Goal: Navigation & Orientation: Understand site structure

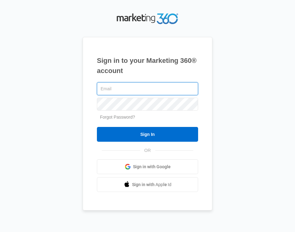
type input "[EMAIL_ADDRESS][DOMAIN_NAME]"
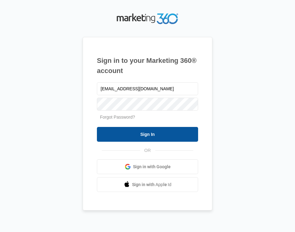
click at [142, 133] on input "Sign In" at bounding box center [147, 134] width 101 height 15
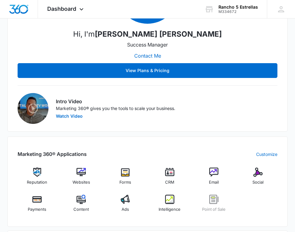
scroll to position [334, 0]
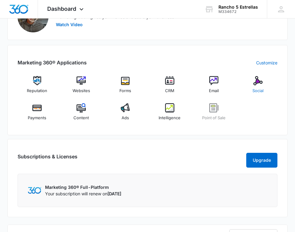
click at [253, 84] on div "Social" at bounding box center [257, 87] width 39 height 22
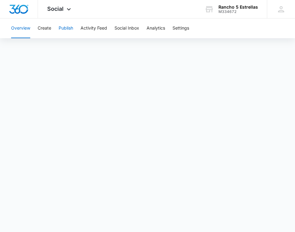
click at [68, 27] on button "Publish" at bounding box center [66, 29] width 14 height 20
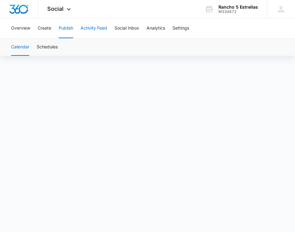
click at [106, 31] on button "Activity Feed" at bounding box center [94, 29] width 27 height 20
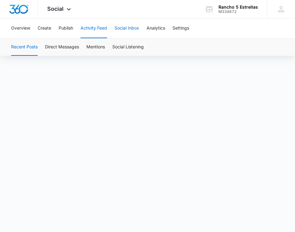
click at [131, 32] on button "Social Inbox" at bounding box center [126, 29] width 25 height 20
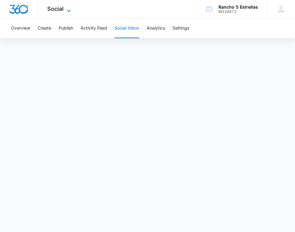
click at [63, 7] on span "Social" at bounding box center [55, 9] width 16 height 6
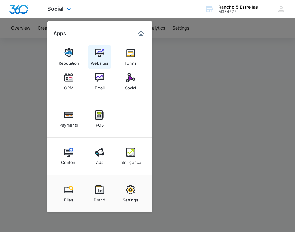
click at [101, 63] on div "Websites" at bounding box center [100, 62] width 18 height 8
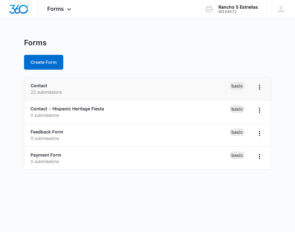
click at [57, 89] on p "22 submissions" at bounding box center [130, 92] width 199 height 6
click at [41, 83] on link "Contact" at bounding box center [39, 85] width 17 height 5
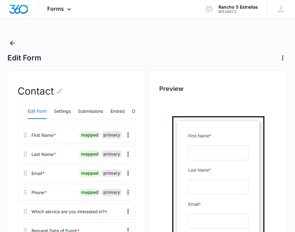
click at [11, 41] on icon "Back" at bounding box center [12, 42] width 7 height 7
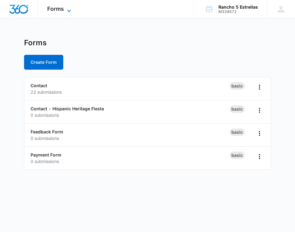
click at [56, 9] on span "Forms" at bounding box center [55, 9] width 17 height 6
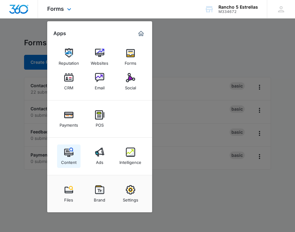
click at [64, 158] on div "Content" at bounding box center [68, 161] width 15 height 8
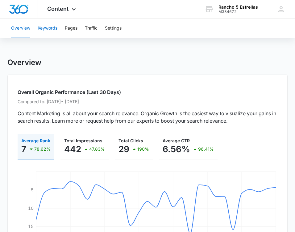
click at [53, 26] on button "Keywords" at bounding box center [48, 29] width 20 height 20
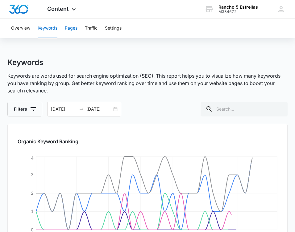
click at [70, 32] on button "Pages" at bounding box center [71, 29] width 13 height 20
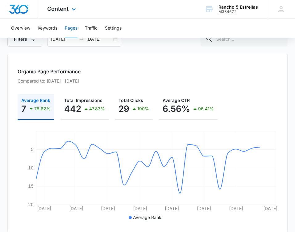
scroll to position [63, 0]
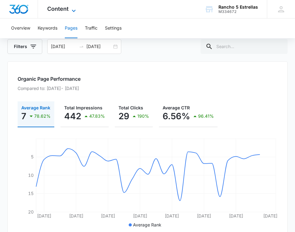
click at [68, 8] on span "Content" at bounding box center [57, 9] width 21 height 6
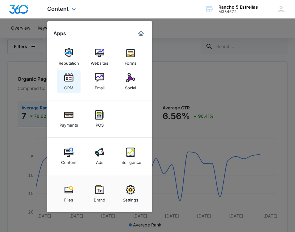
click at [72, 79] on img at bounding box center [68, 77] width 9 height 9
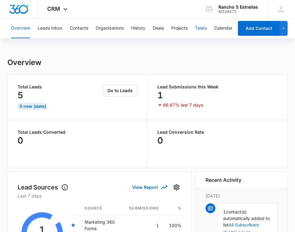
click at [203, 27] on button "Tasks" at bounding box center [201, 29] width 12 height 20
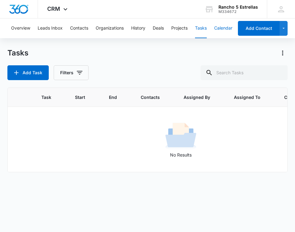
click at [232, 30] on button "Calendar" at bounding box center [223, 29] width 18 height 20
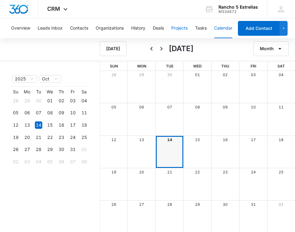
click at [183, 27] on button "Projects" at bounding box center [179, 29] width 16 height 20
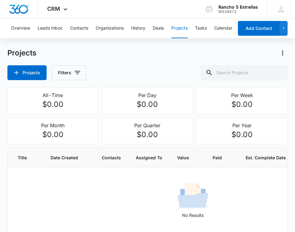
scroll to position [26, 0]
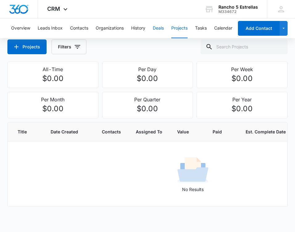
click at [158, 31] on button "Deals" at bounding box center [158, 29] width 11 height 20
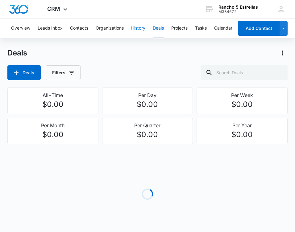
click at [143, 28] on button "History" at bounding box center [138, 29] width 14 height 20
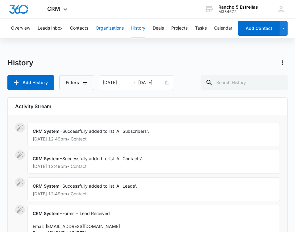
click at [104, 25] on button "Organizations" at bounding box center [110, 29] width 28 height 20
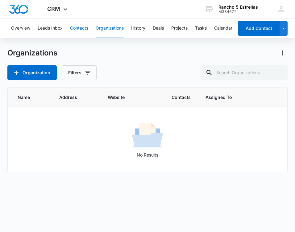
click at [77, 28] on button "Contacts" at bounding box center [79, 29] width 18 height 20
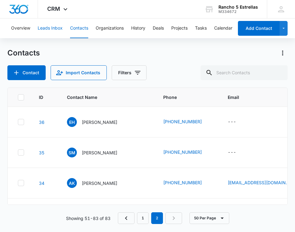
click at [47, 27] on button "Leads Inbox" at bounding box center [50, 29] width 25 height 20
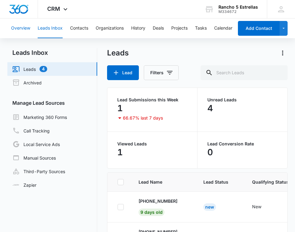
click at [17, 27] on button "Overview" at bounding box center [20, 29] width 19 height 20
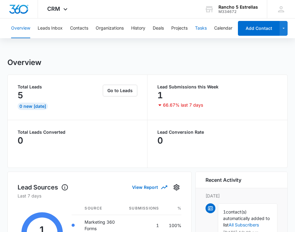
click at [196, 28] on button "Tasks" at bounding box center [201, 29] width 12 height 20
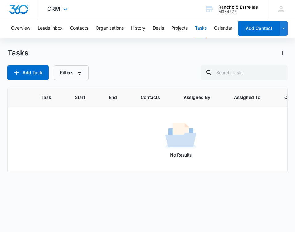
click at [64, 15] on div "CRM Apps Reputation Websites Forms CRM Email Social Payments POS Content Ads In…" at bounding box center [58, 9] width 40 height 18
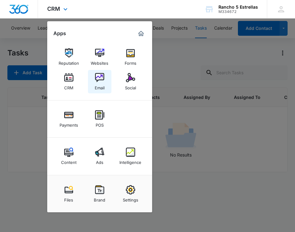
click at [109, 83] on link "Email" at bounding box center [99, 81] width 23 height 23
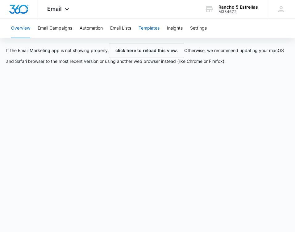
click at [143, 27] on button "Templates" at bounding box center [149, 29] width 21 height 20
click at [144, 45] on button "click here to reload this view." at bounding box center [146, 50] width 75 height 15
click at [122, 28] on button "Email Lists" at bounding box center [120, 29] width 21 height 20
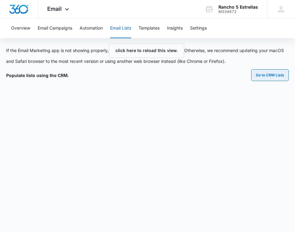
click at [258, 74] on button "Go to CRM Lists" at bounding box center [270, 75] width 38 height 12
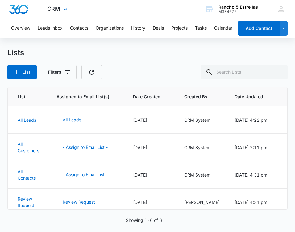
click at [64, 14] on div "CRM Apps Reputation Websites Forms CRM Email Social Payments POS Content Ads In…" at bounding box center [58, 9] width 40 height 18
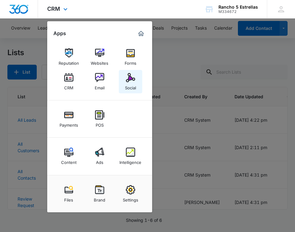
click at [136, 81] on link "Social" at bounding box center [130, 81] width 23 height 23
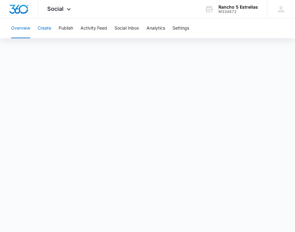
click at [49, 29] on button "Create" at bounding box center [45, 29] width 14 height 20
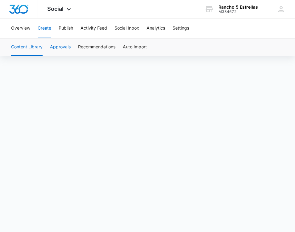
click at [65, 45] on button "Approvals" at bounding box center [60, 47] width 21 height 17
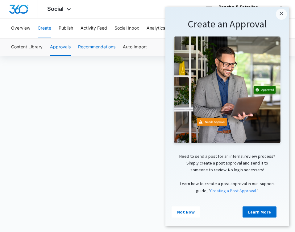
scroll to position [9, 0]
click at [283, 17] on link "×" at bounding box center [281, 14] width 11 height 11
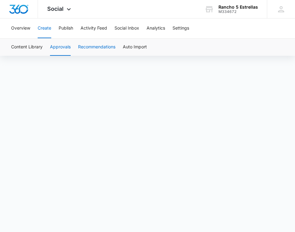
scroll to position [0, 0]
click at [112, 48] on button "Recommendations" at bounding box center [96, 47] width 37 height 17
click at [134, 44] on button "Auto Import" at bounding box center [135, 47] width 24 height 17
click at [64, 10] on div "Social Apps Reputation Websites Forms CRM Email Social Payments POS Content Ads…" at bounding box center [60, 9] width 44 height 18
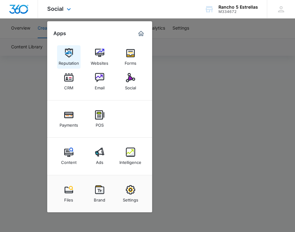
click at [70, 56] on img at bounding box center [68, 52] width 9 height 9
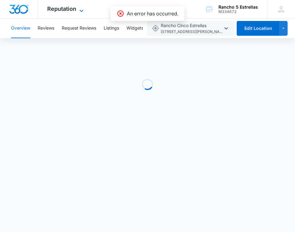
click at [82, 10] on icon at bounding box center [81, 10] width 7 height 7
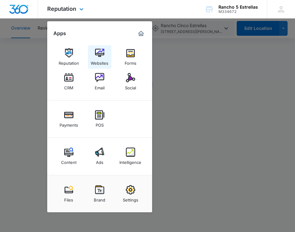
click at [98, 57] on img at bounding box center [99, 52] width 9 height 9
